Goal: Entertainment & Leisure: Consume media (video, audio)

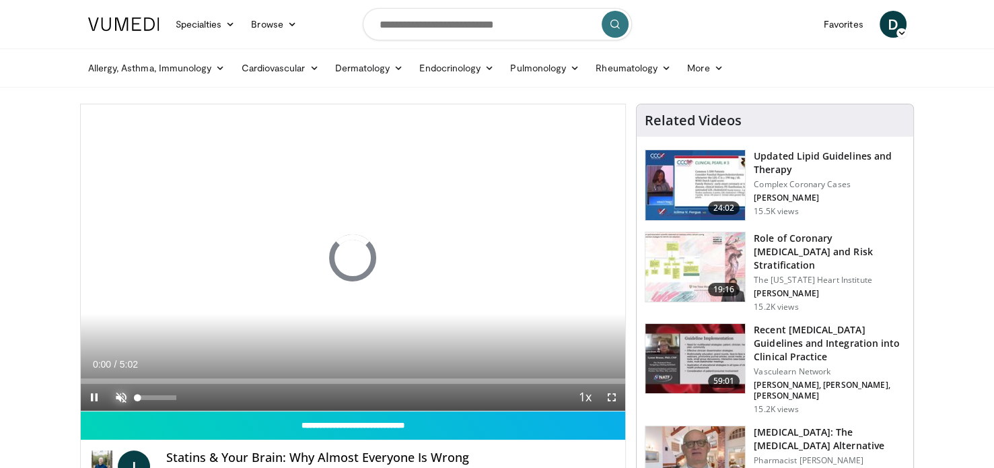
click at [120, 398] on span "Video Player" at bounding box center [121, 397] width 27 height 27
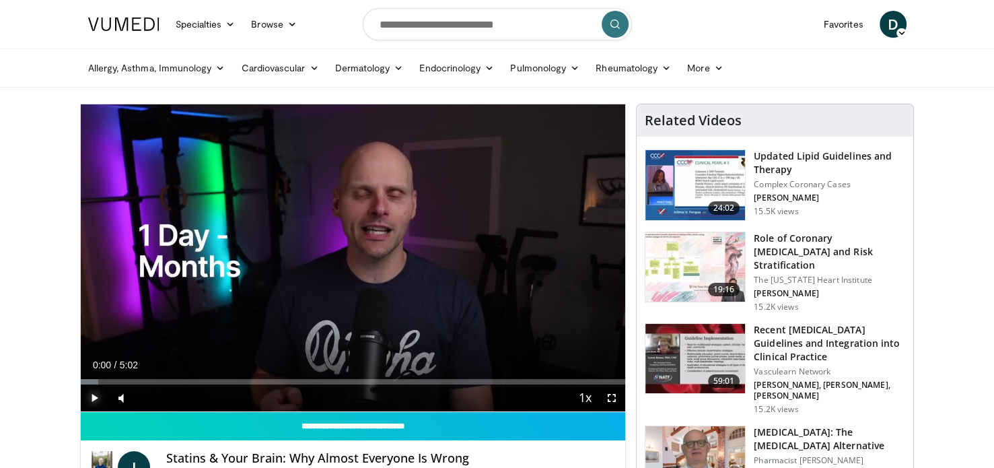
click at [96, 394] on span "Video Player" at bounding box center [94, 397] width 27 height 27
click at [139, 398] on video-js "**********" at bounding box center [353, 258] width 545 height 308
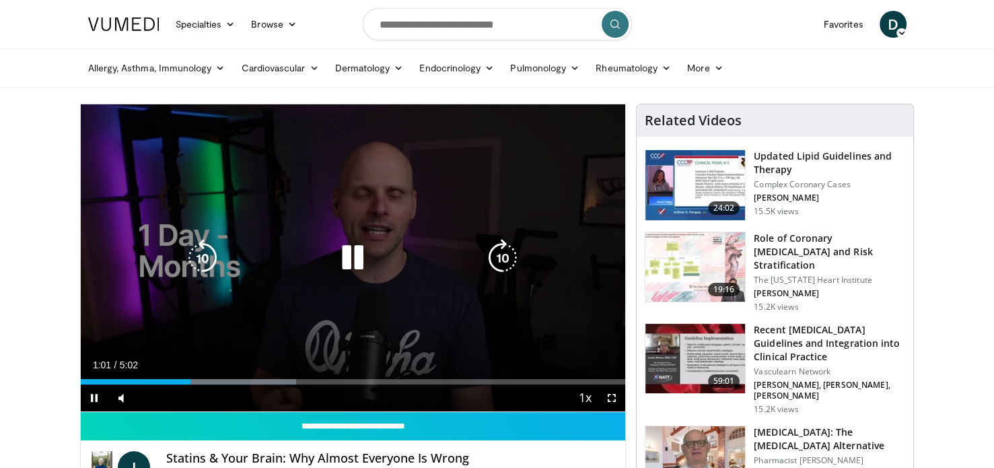
click at [188, 322] on div "10 seconds Tap to unmute" at bounding box center [353, 257] width 545 height 307
